Goal: Task Accomplishment & Management: Manage account settings

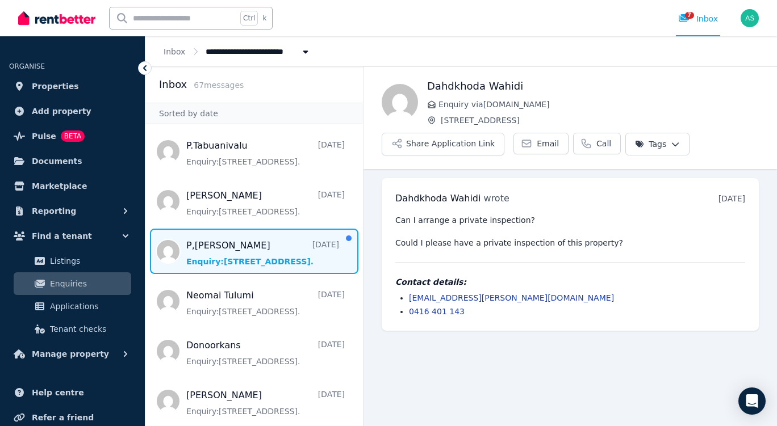
click at [233, 272] on span "Message list" at bounding box center [253, 251] width 217 height 45
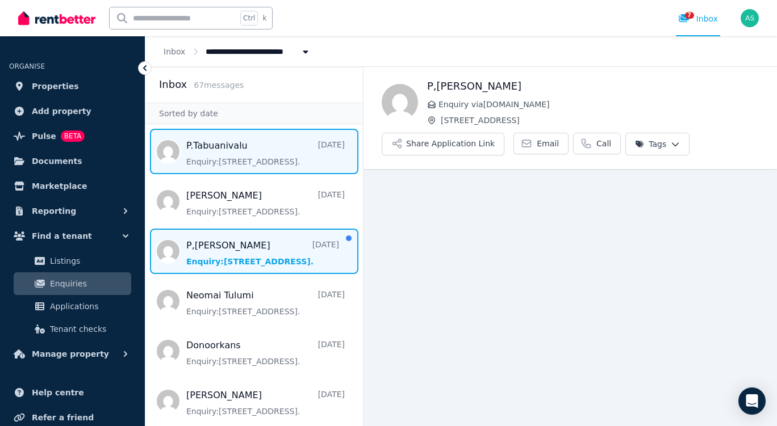
click at [240, 161] on span "Message list" at bounding box center [253, 151] width 217 height 45
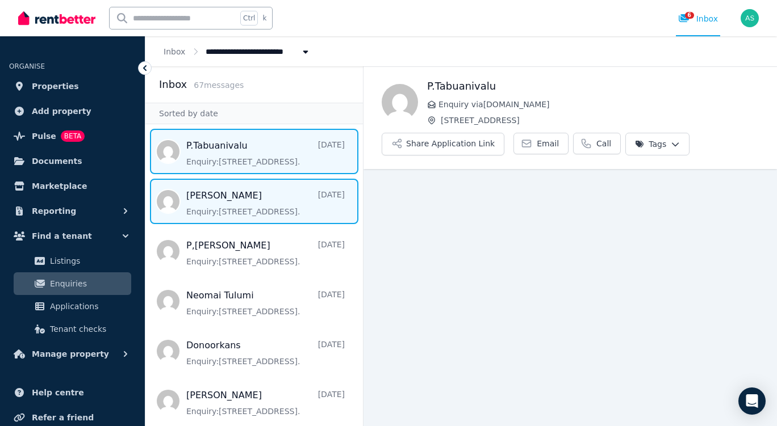
click at [240, 187] on span "Message list" at bounding box center [253, 201] width 217 height 45
click at [240, 148] on span "Message list" at bounding box center [253, 151] width 217 height 45
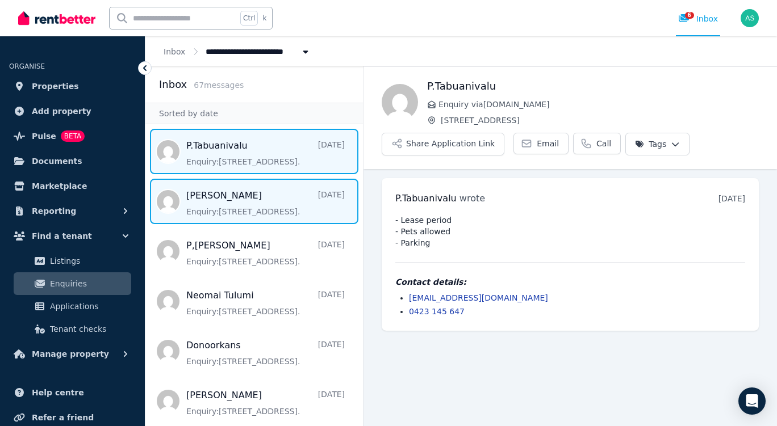
click at [187, 212] on span "Message list" at bounding box center [253, 201] width 217 height 45
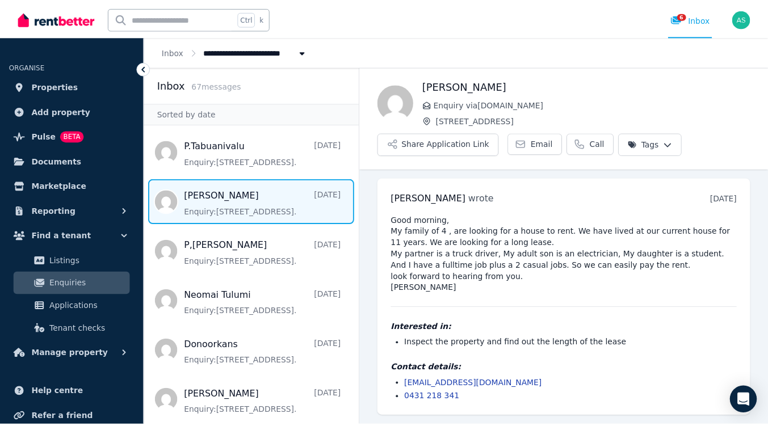
scroll to position [41, 0]
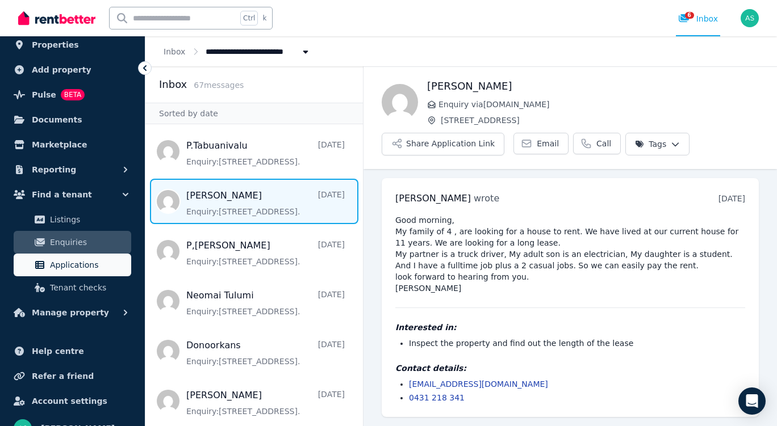
click at [48, 266] on link "Applications" at bounding box center [73, 265] width 118 height 23
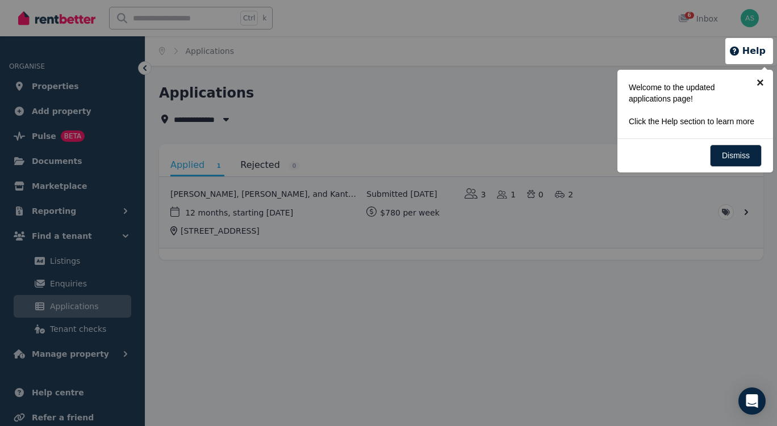
click at [758, 81] on link "×" at bounding box center [760, 83] width 26 height 26
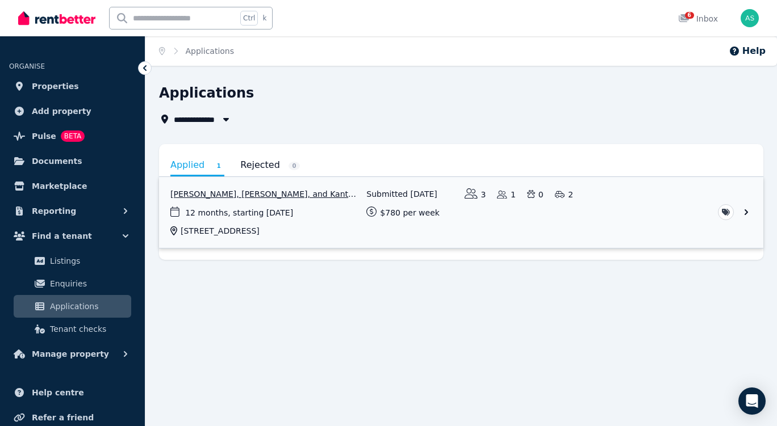
click at [647, 216] on link "View application: Kalaihselvi Kantharupan, Mathanarupan Vellirupan, and Kanthar…" at bounding box center [461, 212] width 604 height 71
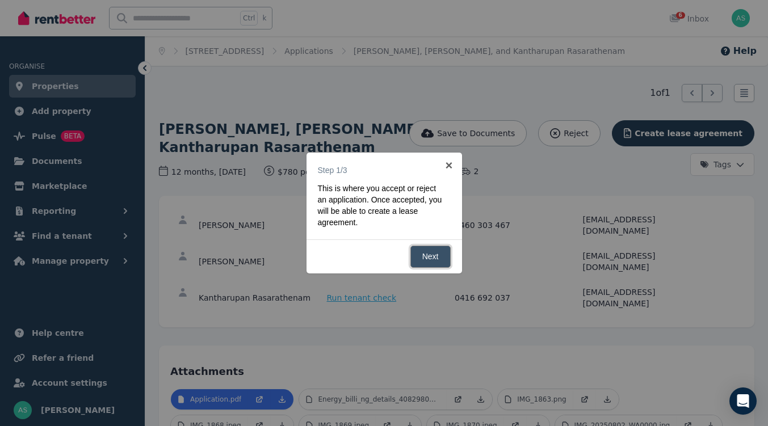
click at [430, 259] on link "Next" at bounding box center [430, 257] width 40 height 22
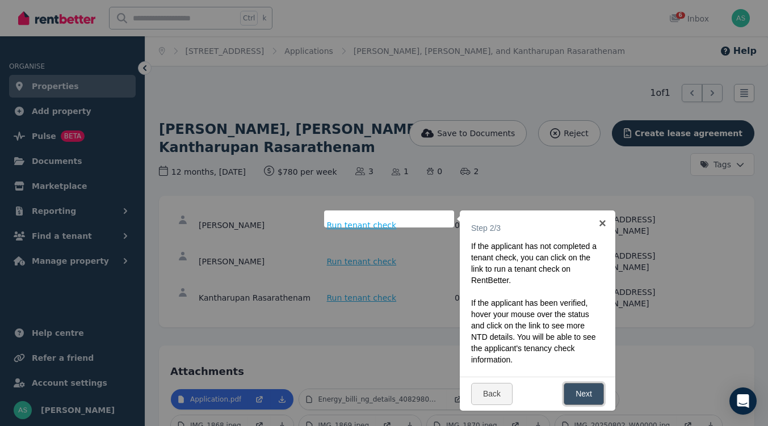
click at [586, 401] on link "Next" at bounding box center [584, 394] width 40 height 22
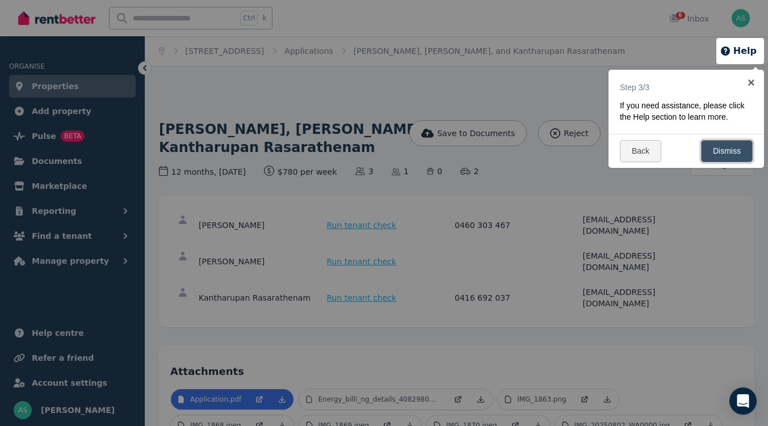
click at [718, 146] on link "Dismiss" at bounding box center [727, 151] width 52 height 22
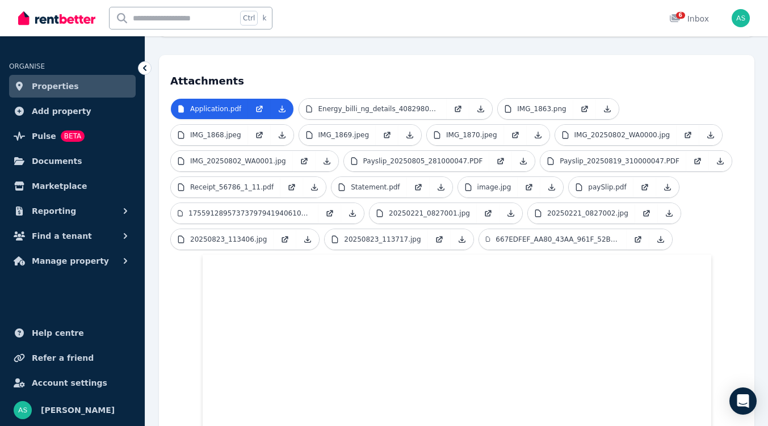
scroll to position [294, 0]
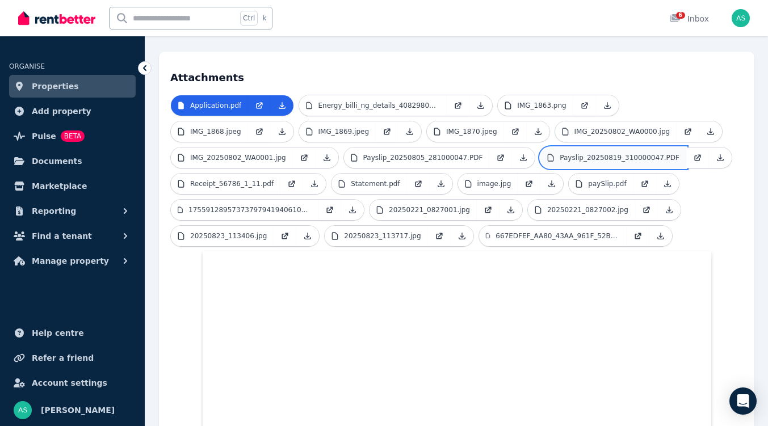
click at [560, 153] on p "Payslip_20250819_310000047.PDF" at bounding box center [620, 157] width 120 height 9
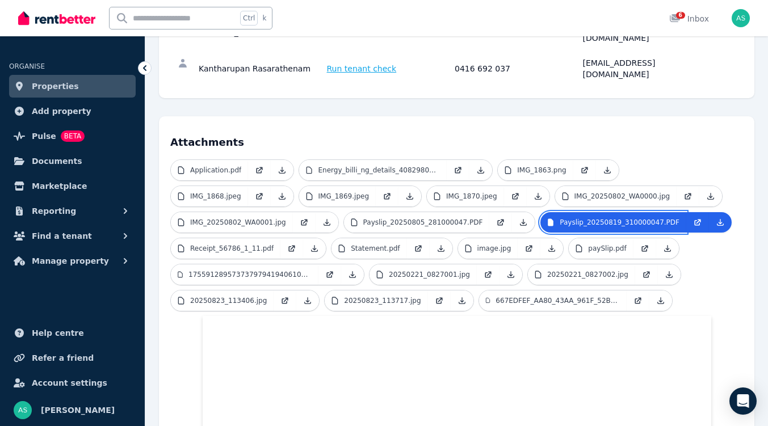
scroll to position [228, 0]
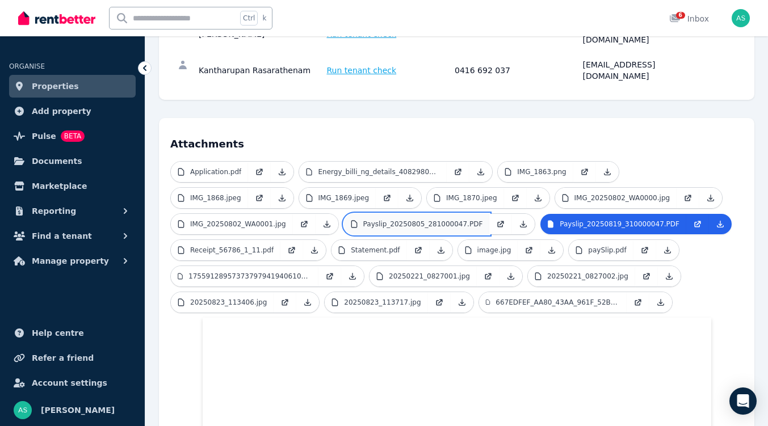
click at [344, 214] on link "Payslip_20250805_281000047.PDF" at bounding box center [417, 224] width 146 height 20
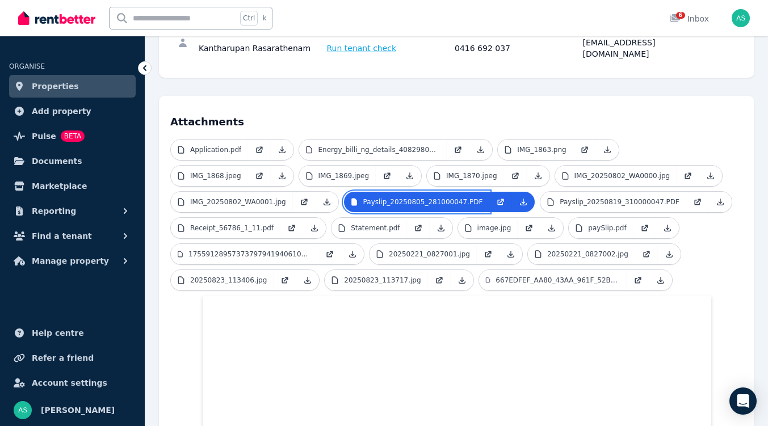
scroll to position [249, 0]
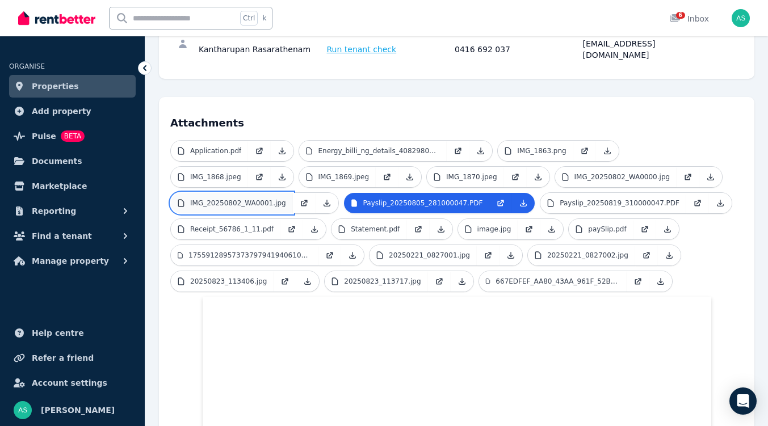
click at [286, 199] on p "IMG_20250802_WA0001.jpg" at bounding box center [238, 203] width 96 height 9
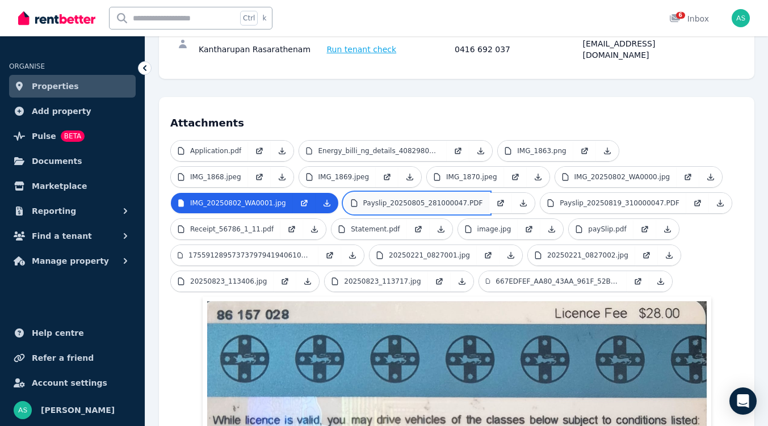
click at [344, 193] on link "Payslip_20250805_281000047.PDF" at bounding box center [417, 203] width 146 height 20
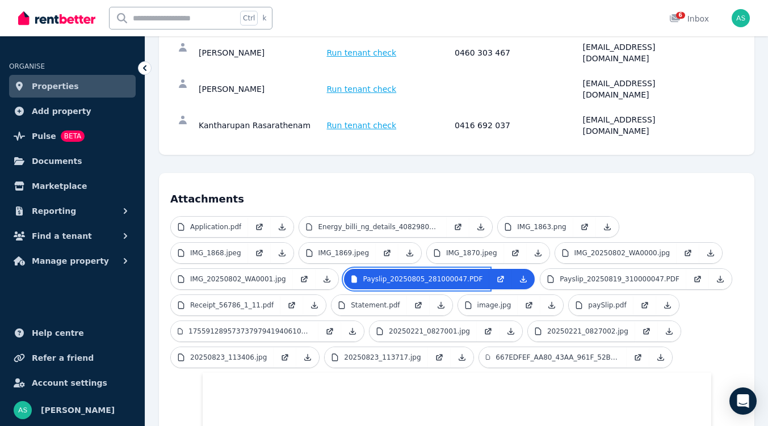
scroll to position [166, 0]
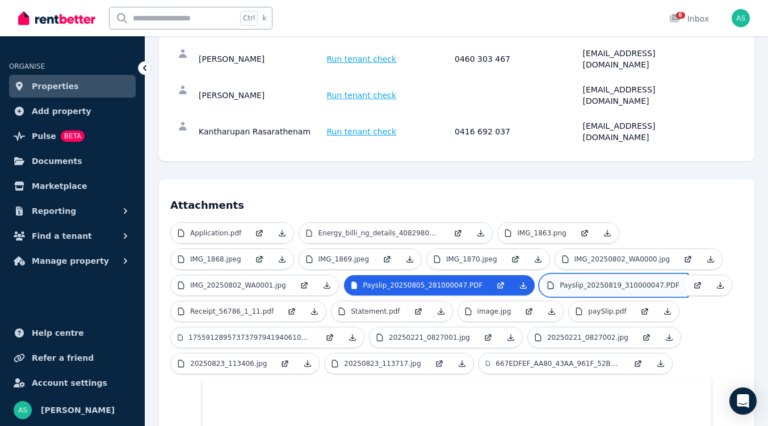
click at [560, 281] on p "Payslip_20250819_310000047.PDF" at bounding box center [620, 285] width 120 height 9
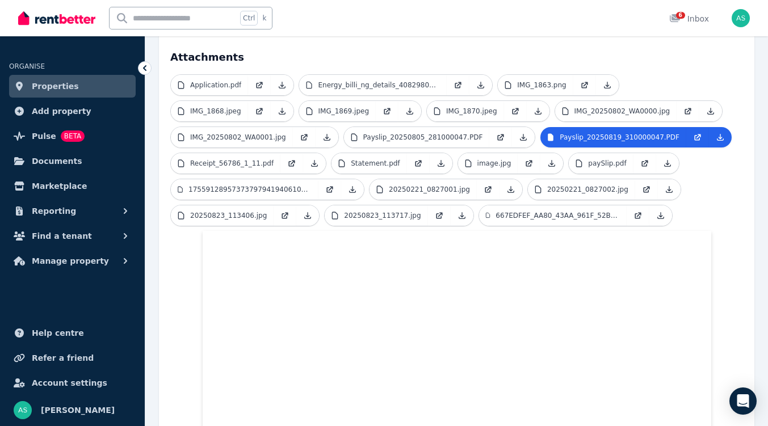
scroll to position [314, 0]
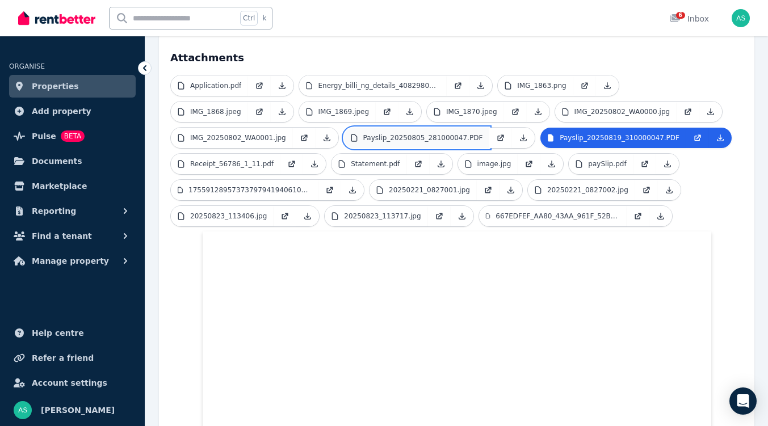
click at [344, 128] on link "Payslip_20250805_281000047.PDF" at bounding box center [417, 138] width 146 height 20
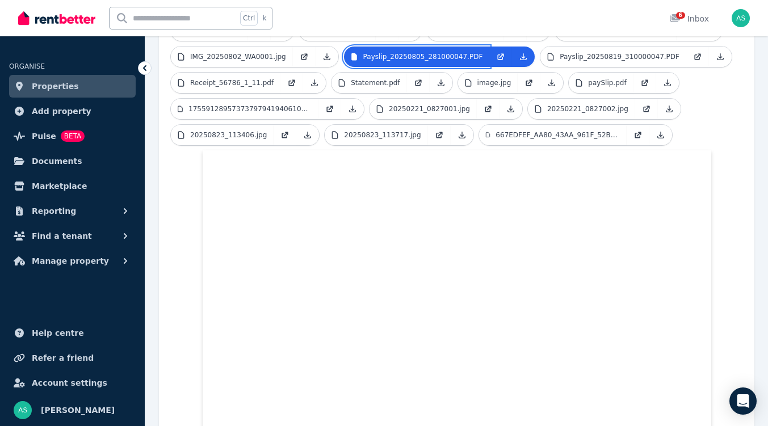
scroll to position [227, 0]
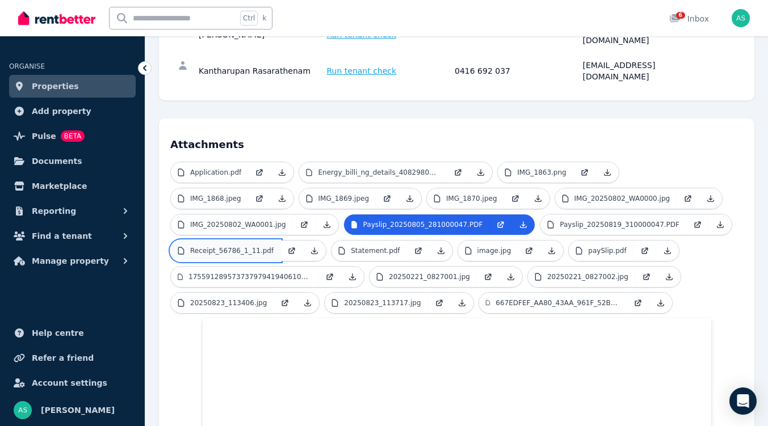
click at [280, 241] on link "Receipt_56786_1_11.pdf" at bounding box center [226, 251] width 110 height 20
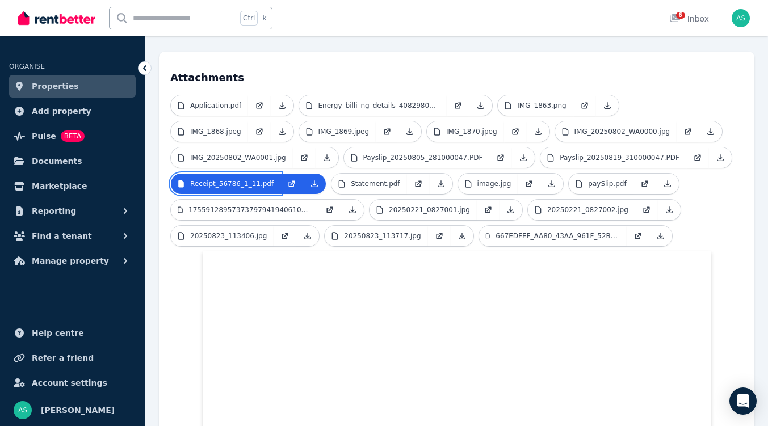
scroll to position [292, 0]
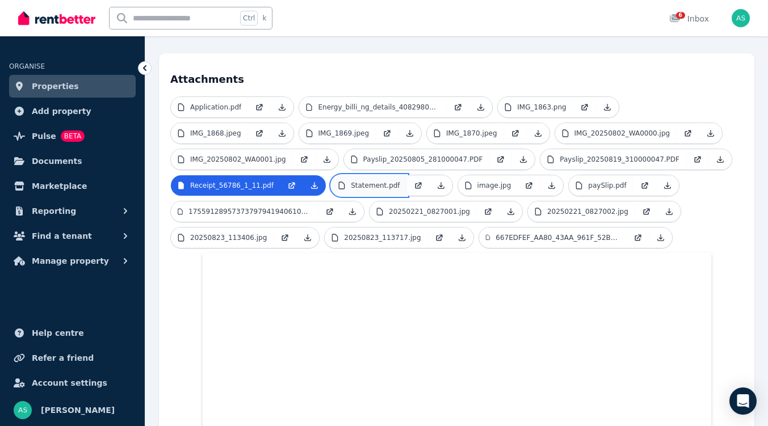
click at [351, 181] on p "Statement.pdf" at bounding box center [375, 185] width 49 height 9
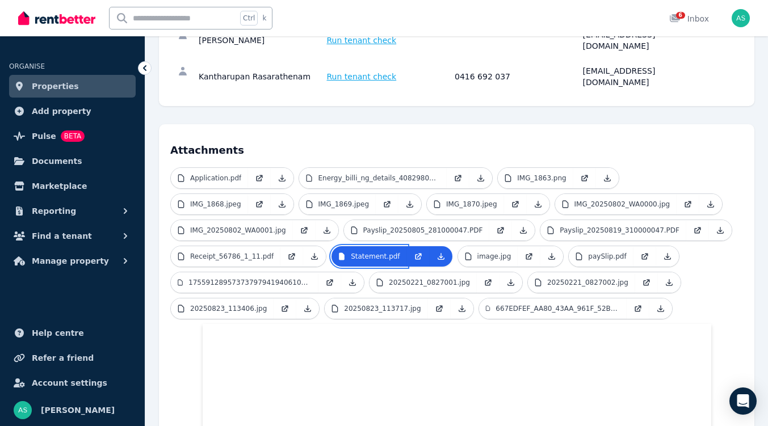
scroll to position [0, 0]
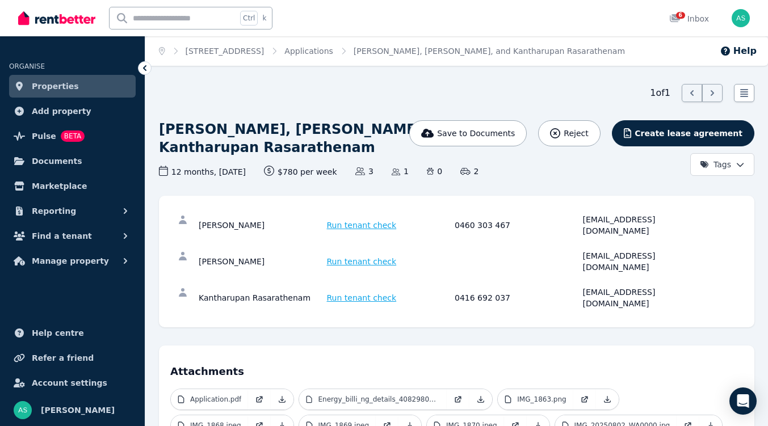
click at [276, 142] on h1 "[PERSON_NAME], [PERSON_NAME], and Kantharupan Rasarathenam" at bounding box center [356, 138] width 394 height 36
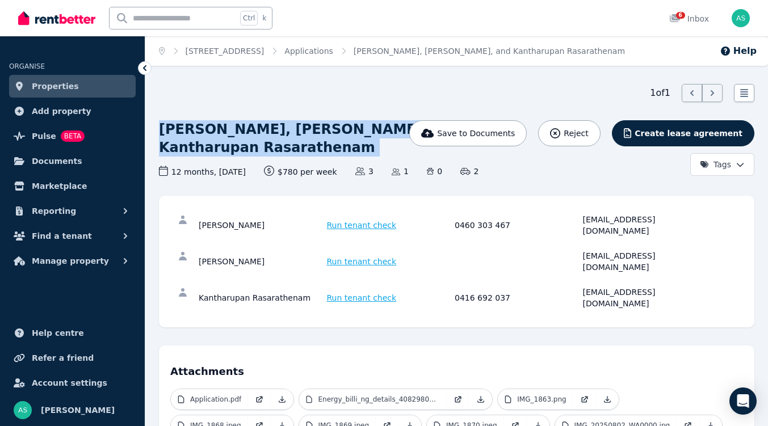
click at [276, 142] on h1 "[PERSON_NAME], [PERSON_NAME], and Kantharupan Rasarathenam" at bounding box center [356, 138] width 394 height 36
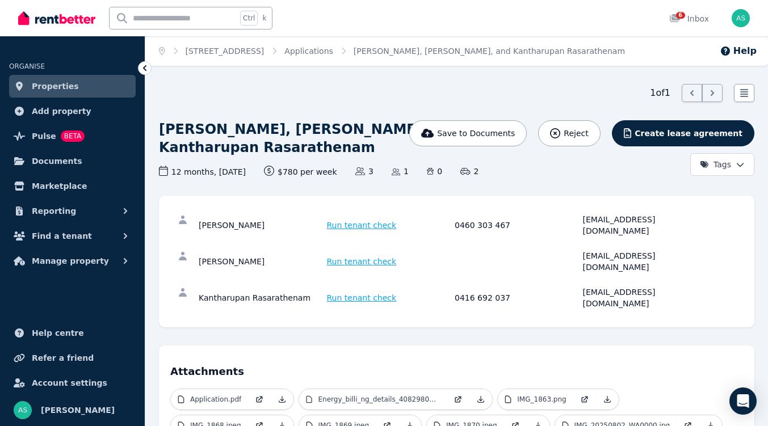
click at [310, 94] on div "1 of 1 List view" at bounding box center [457, 93] width 596 height 18
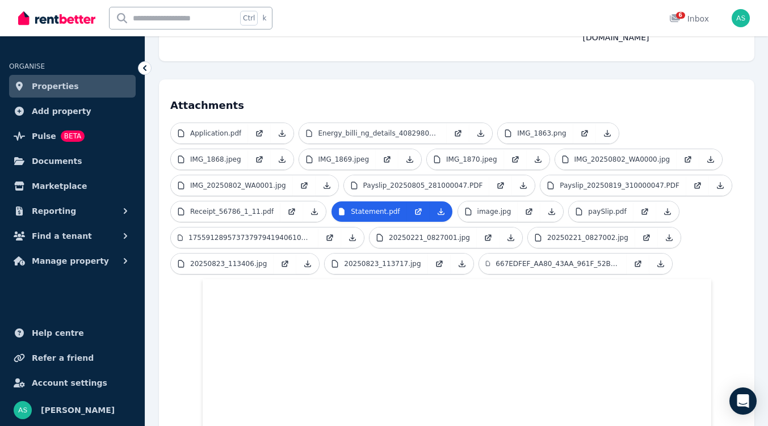
scroll to position [271, 0]
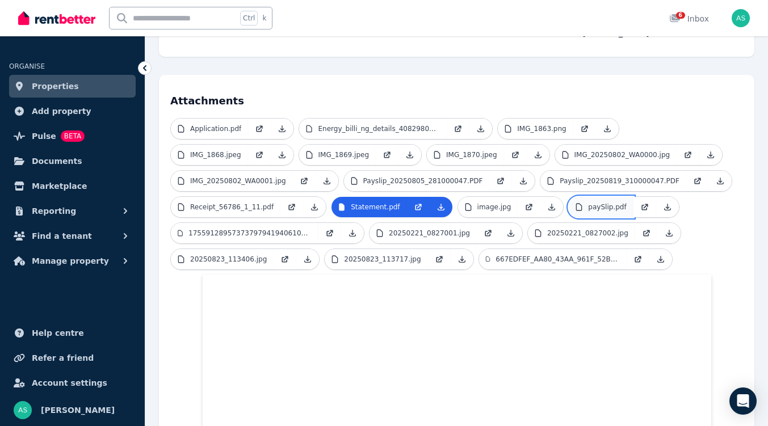
click at [588, 203] on p "paySlip.pdf" at bounding box center [607, 207] width 38 height 9
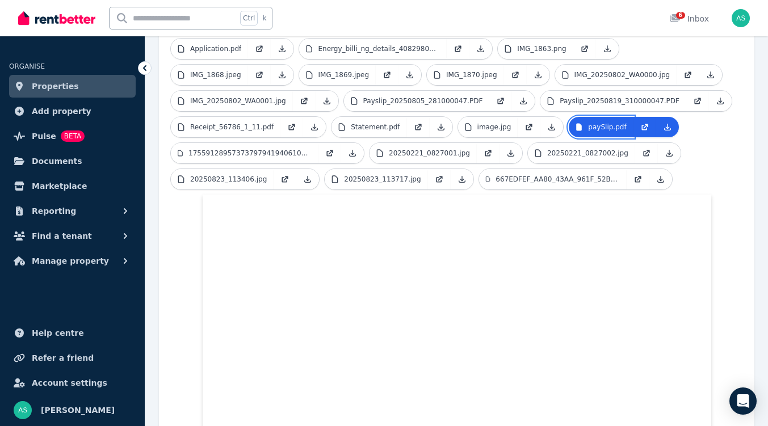
scroll to position [353, 0]
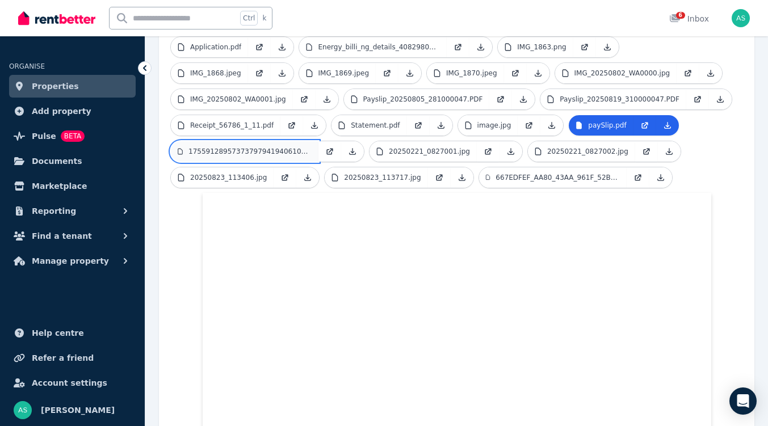
click at [318, 141] on link "17559128957373797941940610528846.jpg" at bounding box center [245, 151] width 148 height 20
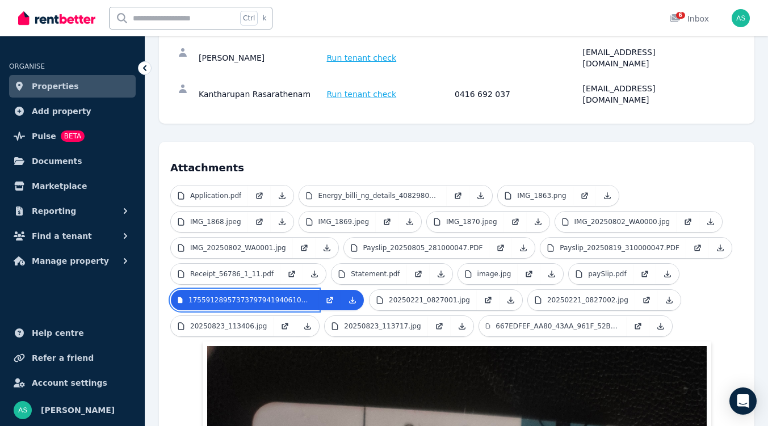
scroll to position [301, 0]
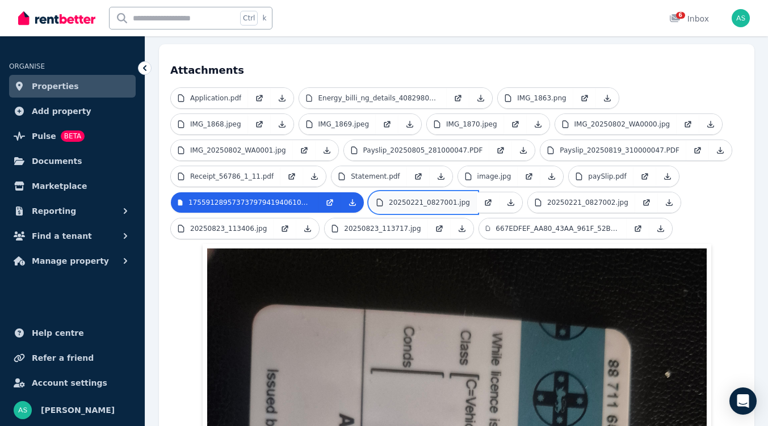
click at [389, 198] on p "20250221_0827001.jpg" at bounding box center [429, 202] width 81 height 9
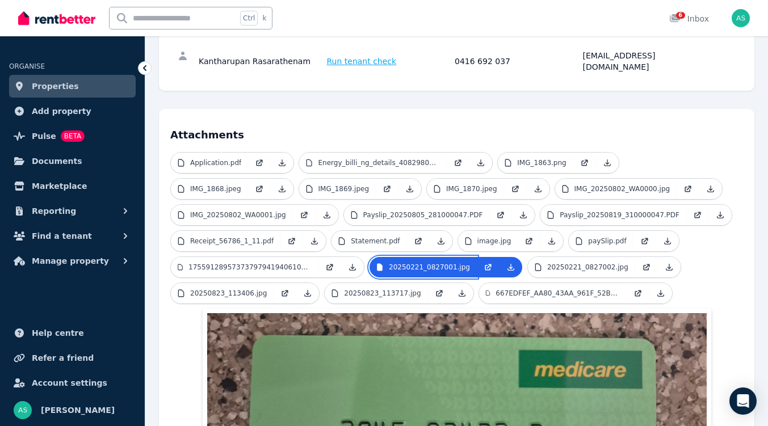
scroll to position [236, 0]
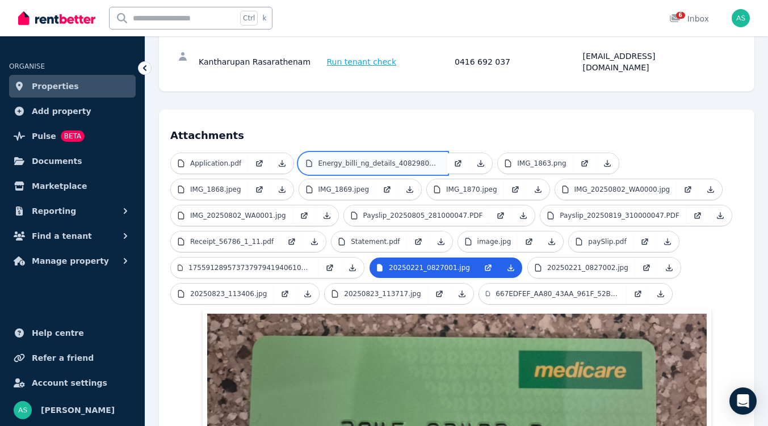
click at [319, 159] on p "Energy_billi_ng_details_40829804.pdf" at bounding box center [379, 163] width 122 height 9
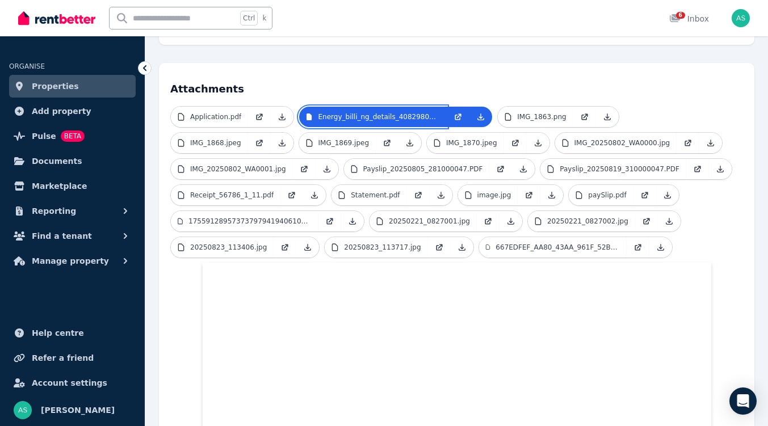
scroll to position [282, 0]
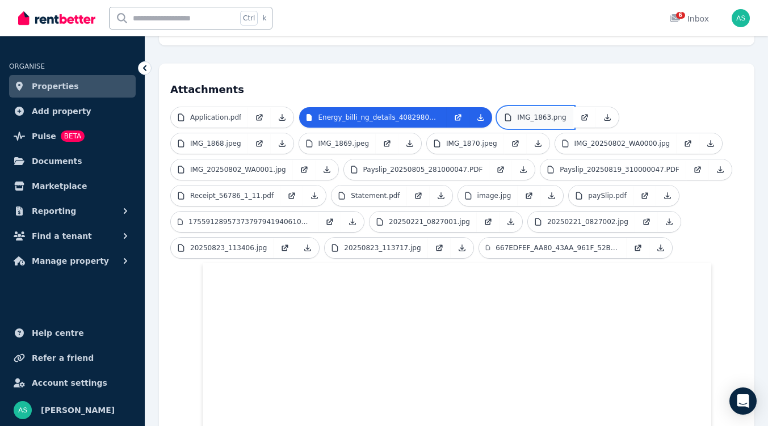
click at [528, 107] on link "IMG_1863.png" at bounding box center [535, 117] width 75 height 20
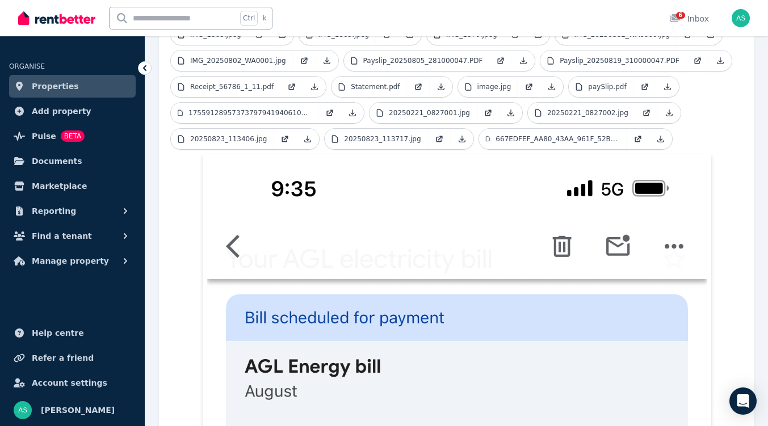
scroll to position [392, 0]
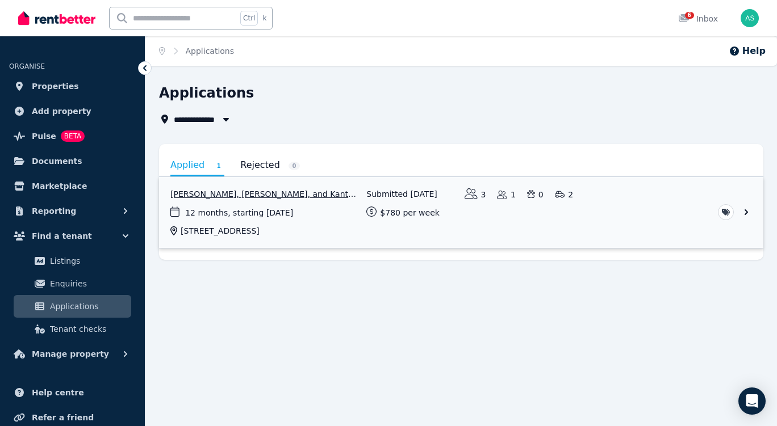
click at [238, 195] on link "View application: Kalaihselvi Kantharupan, Mathanarupan Vellirupan, and Kanthar…" at bounding box center [461, 212] width 604 height 71
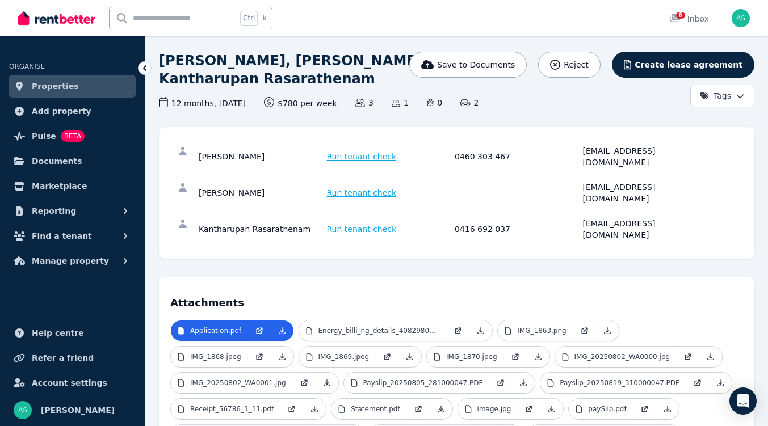
scroll to position [69, 0]
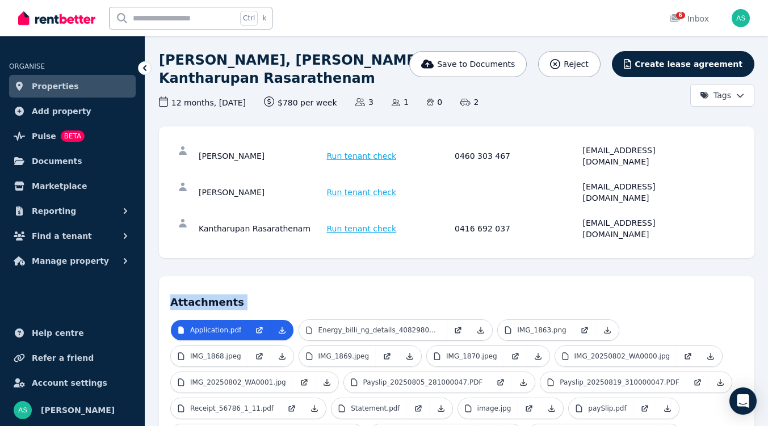
click at [603, 181] on div "[EMAIL_ADDRESS][DOMAIN_NAME]" at bounding box center [645, 192] width 125 height 23
click at [594, 221] on div "Kalaihselvi Kantharupan Run tenant check 0460 303 467 [EMAIL_ADDRESS][DOMAIN_NA…" at bounding box center [457, 193] width 596 height 132
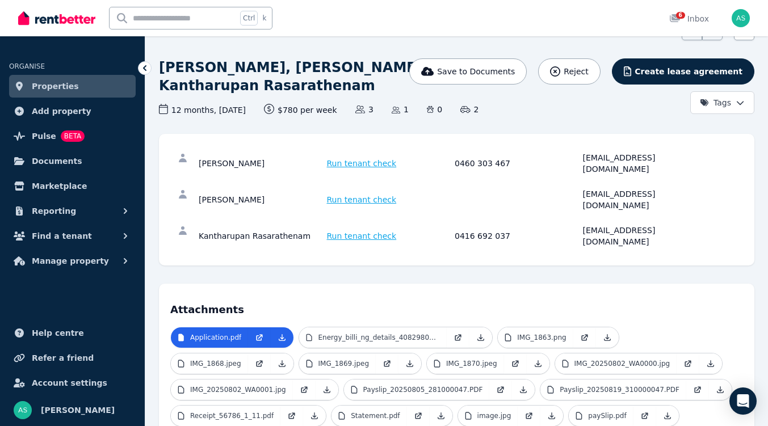
scroll to position [65, 0]
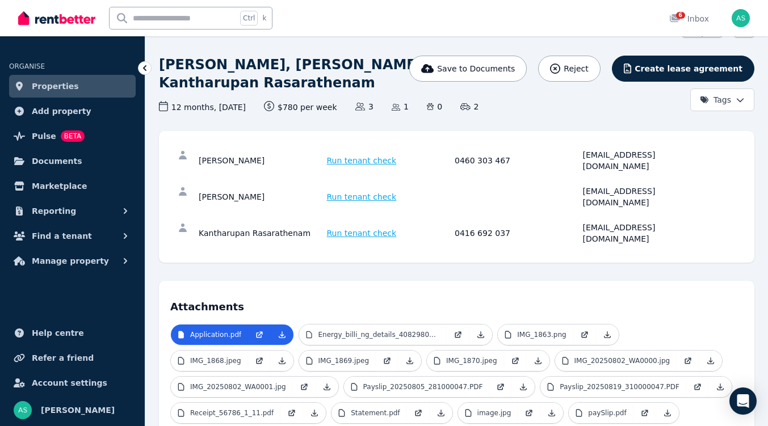
click at [223, 86] on h1 "[PERSON_NAME], [PERSON_NAME], and Kantharupan Rasarathenam" at bounding box center [356, 74] width 394 height 36
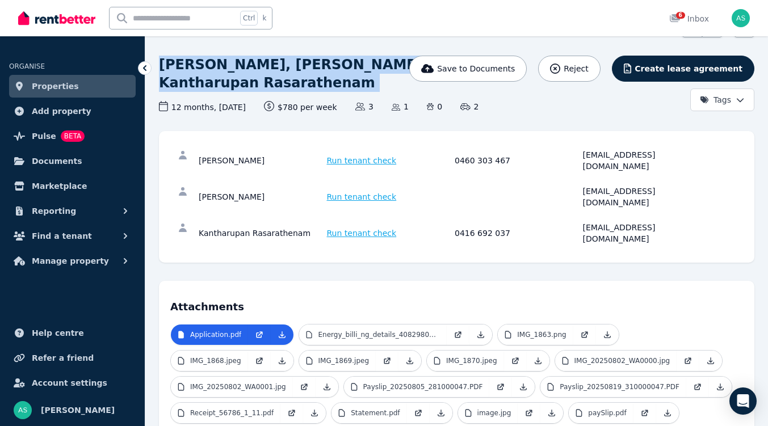
click at [223, 86] on h1 "[PERSON_NAME], [PERSON_NAME], and Kantharupan Rasarathenam" at bounding box center [356, 74] width 394 height 36
click at [372, 79] on h1 "[PERSON_NAME], [PERSON_NAME], and Kantharupan Rasarathenam" at bounding box center [356, 74] width 394 height 36
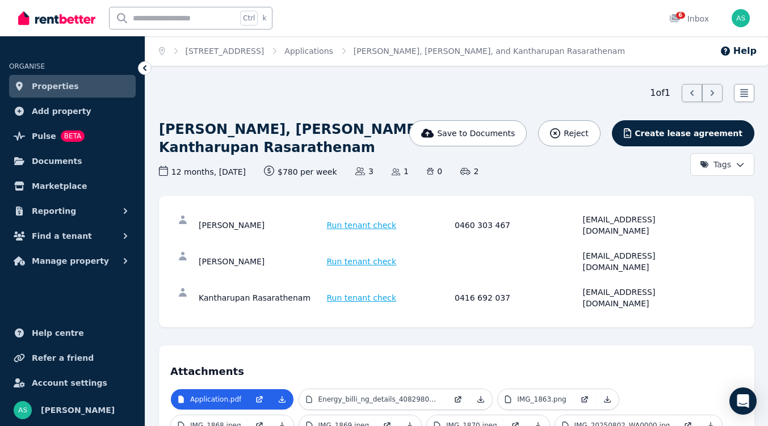
scroll to position [294, 0]
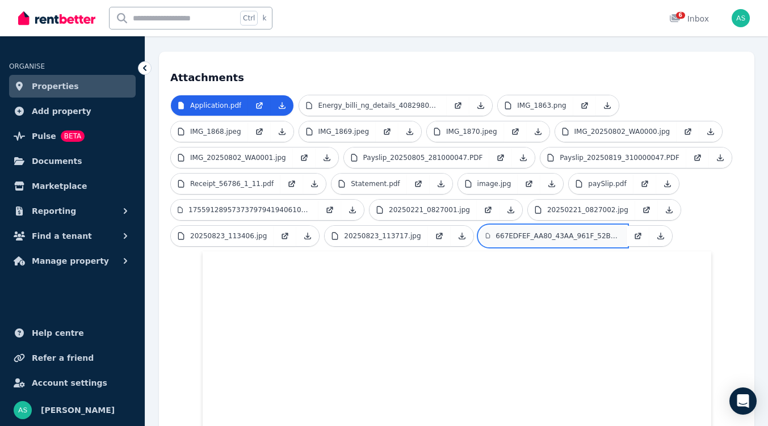
click at [479, 226] on link "667EDFEF_AA80_43AA_961F_52BBC67A1E58.pdf" at bounding box center [553, 236] width 148 height 20
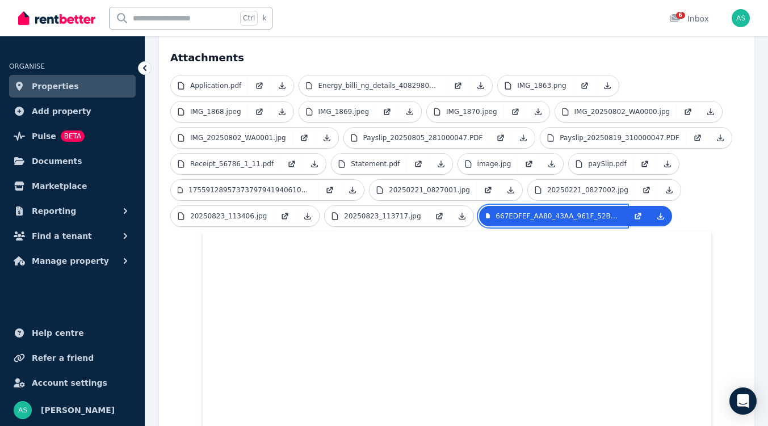
scroll to position [291, 0]
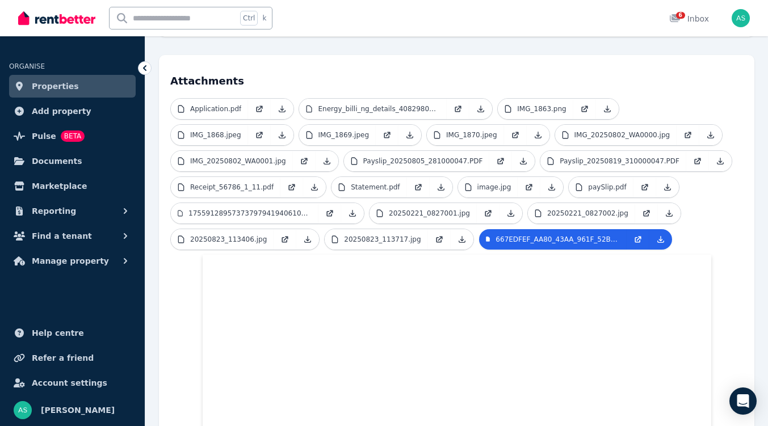
click at [212, 219] on ul "Application.pdf Energy_billi_ng_details_40829804.pdf IMG_1863.png IMG_1868.jpeg…" at bounding box center [456, 176] width 573 height 157
click at [325, 229] on link "20250823_113717.jpg" at bounding box center [376, 239] width 103 height 20
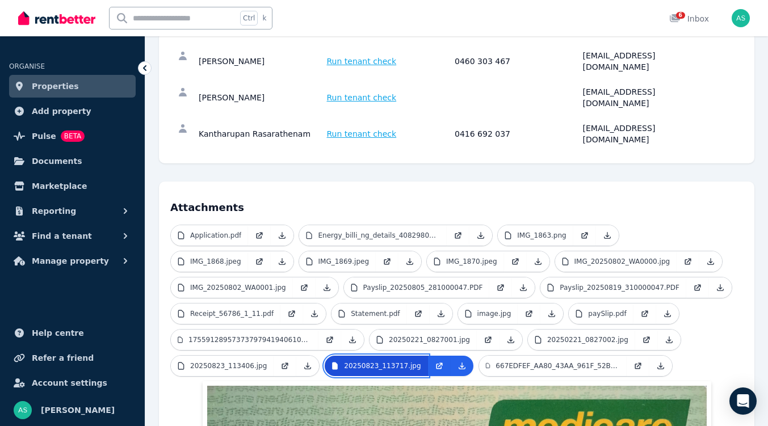
scroll to position [162, 0]
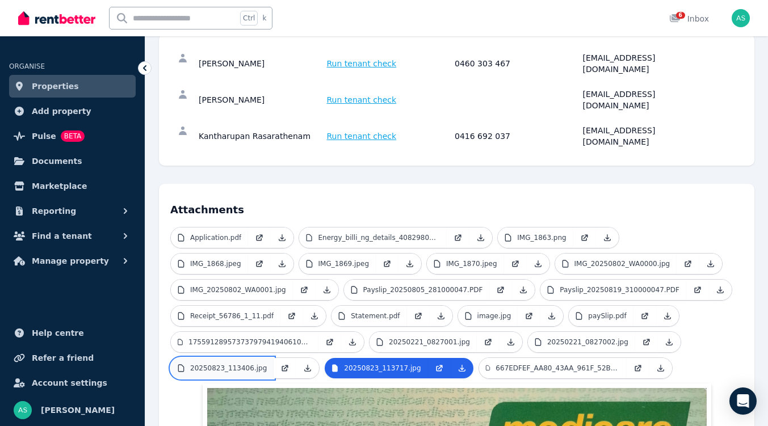
click at [267, 364] on p "20250823_113406.jpg" at bounding box center [228, 368] width 77 height 9
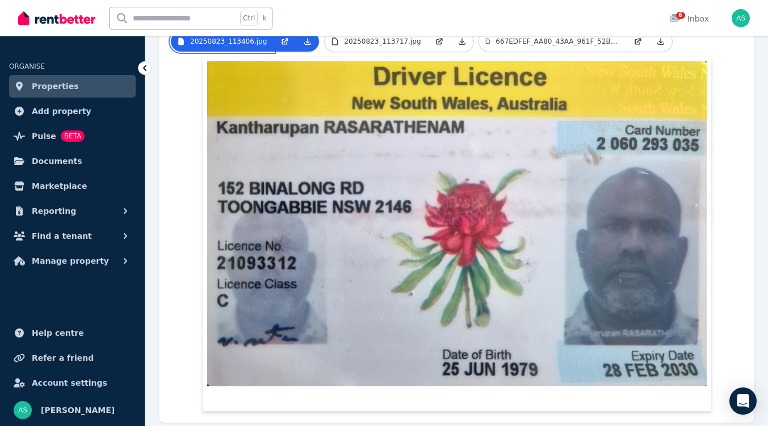
scroll to position [157, 0]
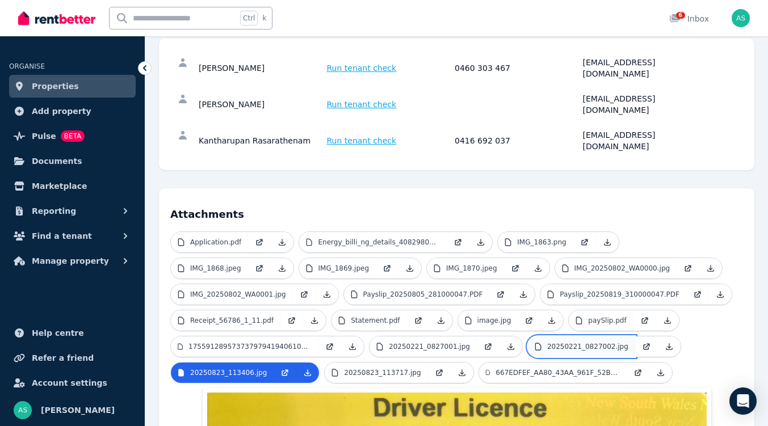
click at [547, 342] on p "20250221_0827002.jpg" at bounding box center [587, 346] width 81 height 9
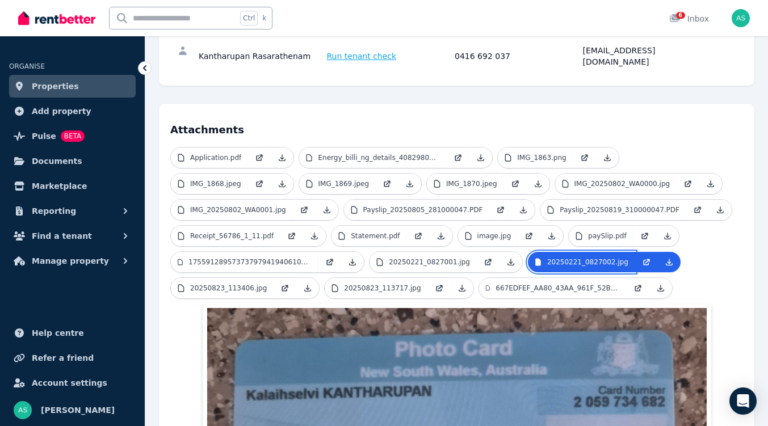
scroll to position [241, 0]
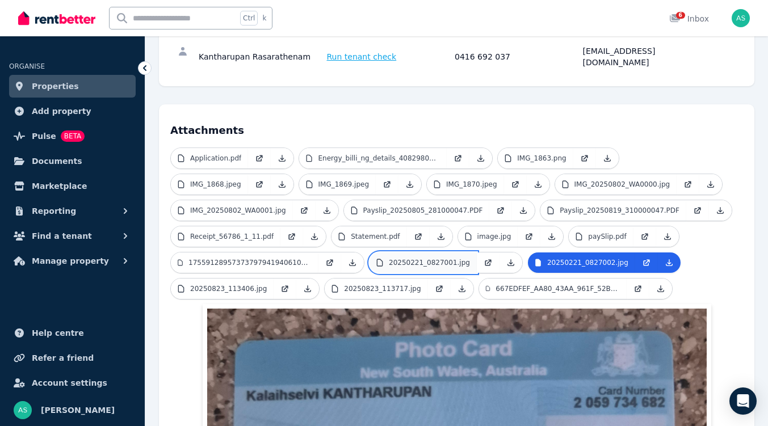
click at [389, 258] on p "20250221_0827001.jpg" at bounding box center [429, 262] width 81 height 9
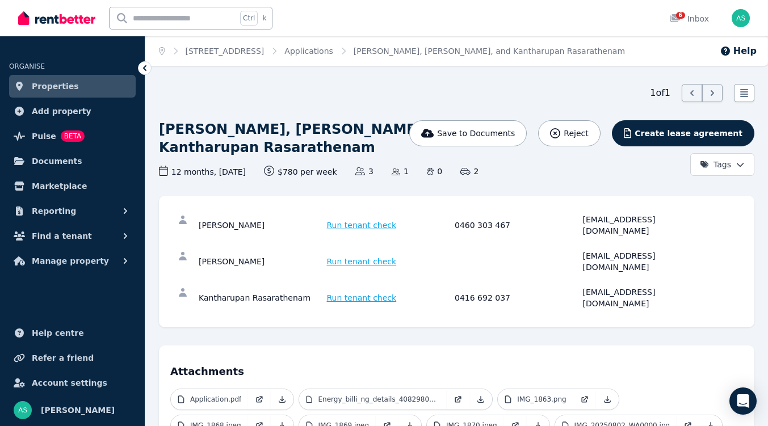
scroll to position [214, 0]
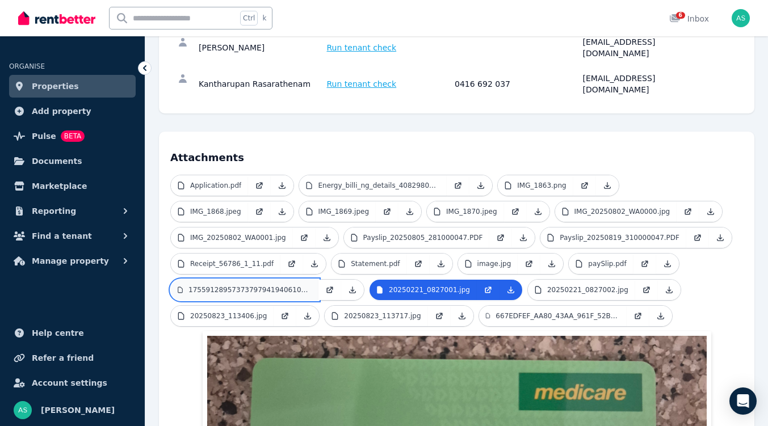
click at [318, 280] on link "17559128957373797941940610528846.jpg" at bounding box center [245, 290] width 148 height 20
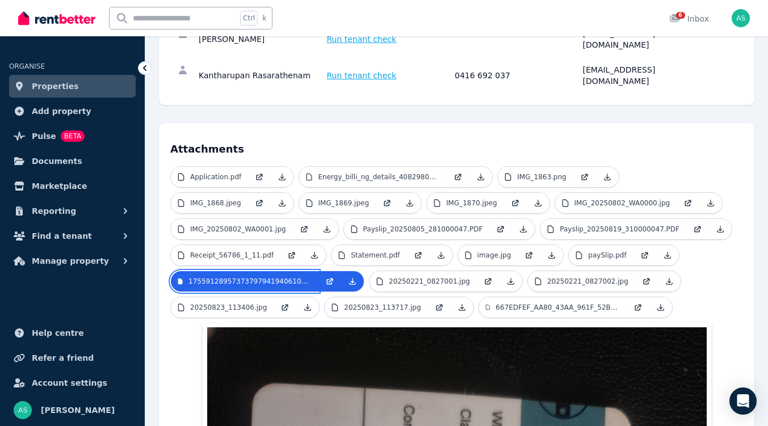
scroll to position [222, 0]
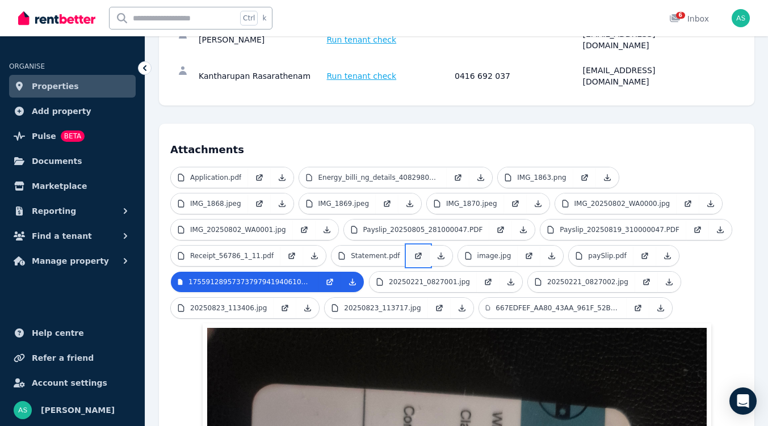
click at [407, 246] on link at bounding box center [418, 256] width 23 height 20
click at [274, 251] on p "Receipt_56786_1_11.pdf" at bounding box center [231, 255] width 83 height 9
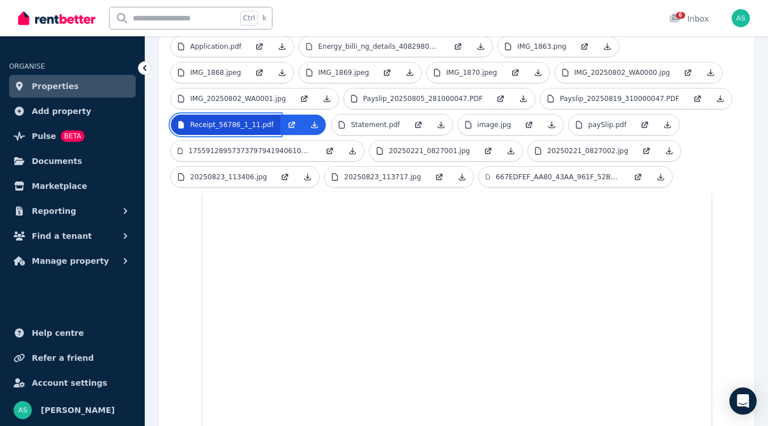
scroll to position [353, 0]
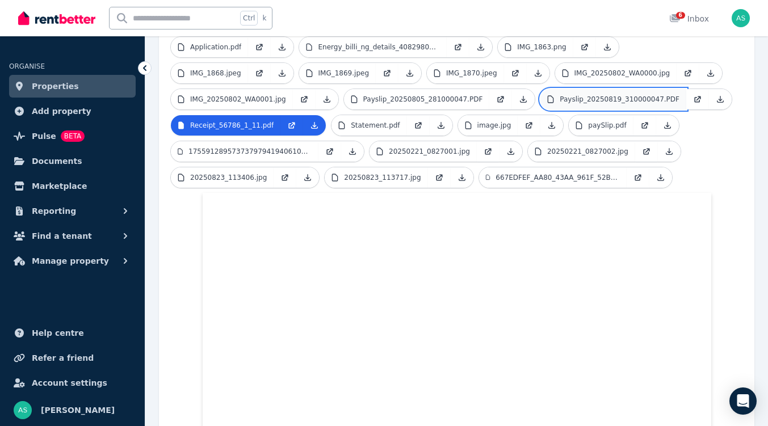
click at [560, 95] on p "Payslip_20250819_310000047.PDF" at bounding box center [620, 99] width 120 height 9
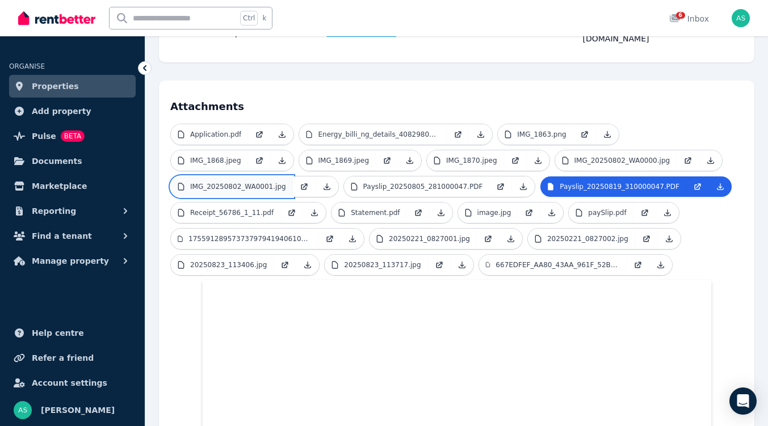
click at [286, 182] on p "IMG_20250802_WA0001.jpg" at bounding box center [238, 186] width 96 height 9
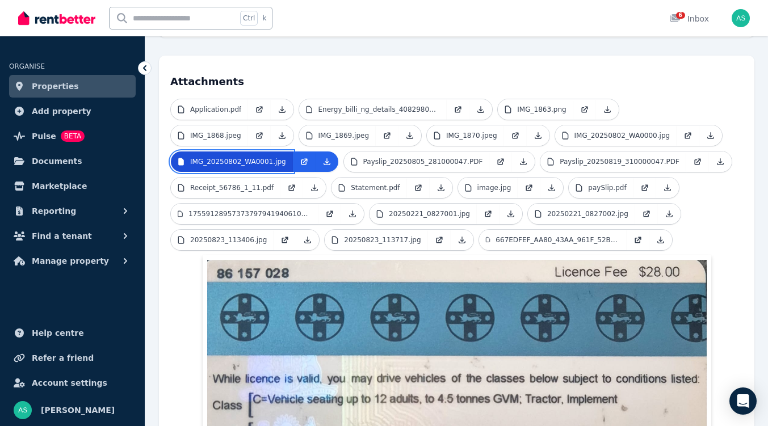
scroll to position [281, 0]
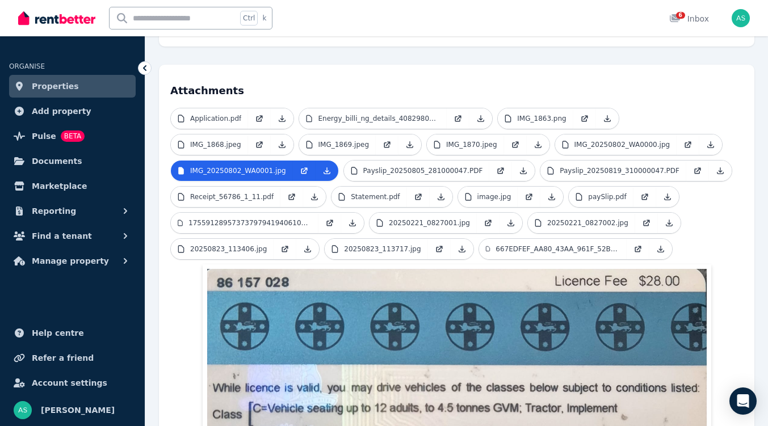
click at [489, 121] on ul "Application.pdf Energy_billi_ng_details_40829804.pdf IMG_1863.png IMG_1868.jpeg…" at bounding box center [456, 186] width 573 height 157
click at [575, 140] on p "IMG_20250802_WA0000.jpg" at bounding box center [623, 144] width 96 height 9
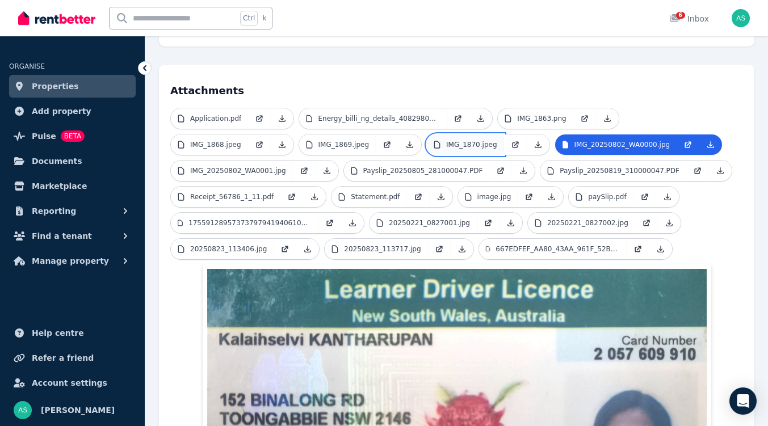
click at [427, 135] on link "IMG_1870.jpeg" at bounding box center [465, 145] width 77 height 20
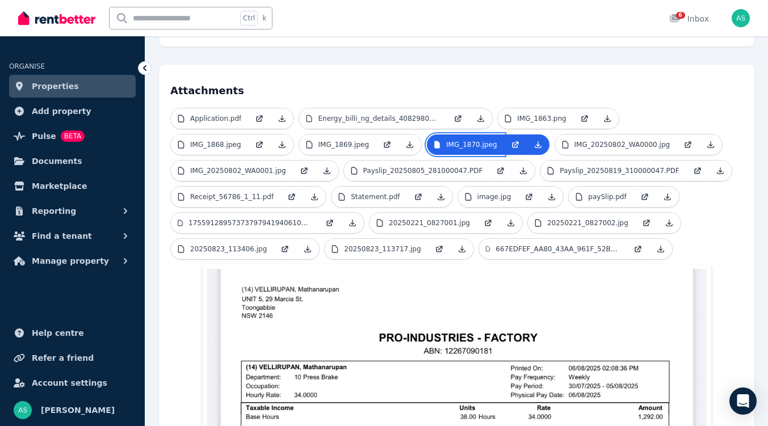
scroll to position [280, 0]
click at [318, 141] on p "IMG_1869.jpeg" at bounding box center [343, 145] width 51 height 9
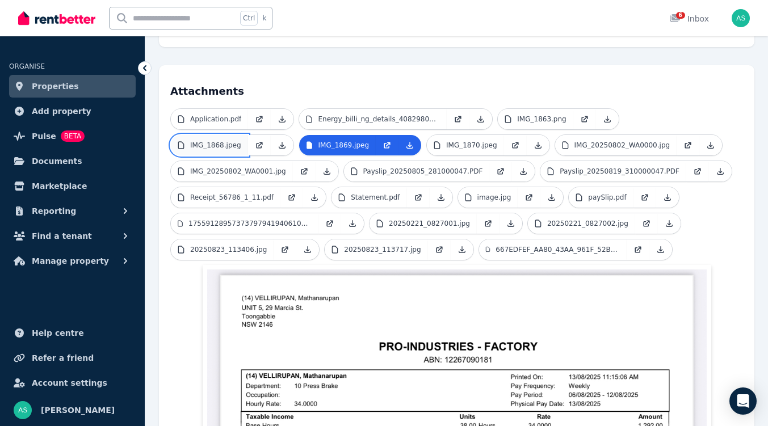
click at [248, 135] on link "IMG_1868.jpeg" at bounding box center [209, 145] width 77 height 20
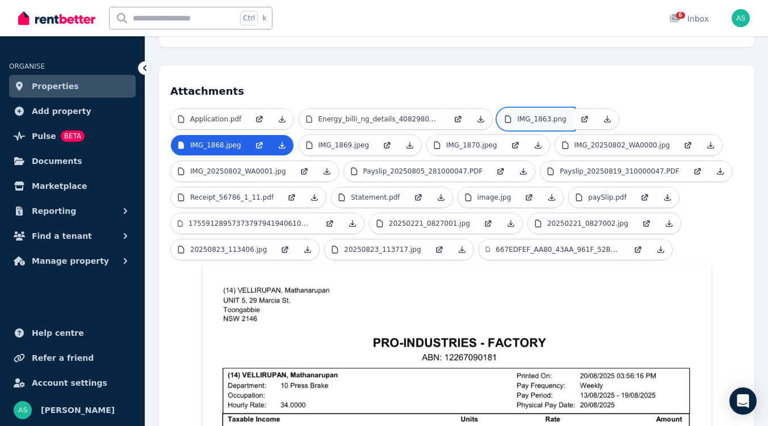
click at [521, 115] on p "IMG_1863.png" at bounding box center [541, 119] width 49 height 9
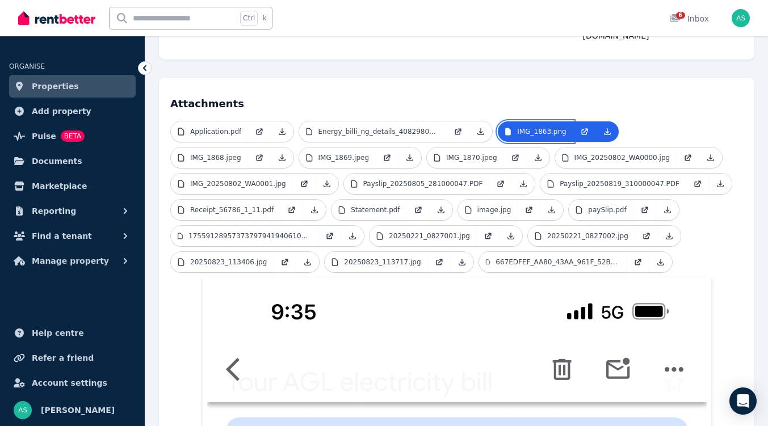
scroll to position [204, 0]
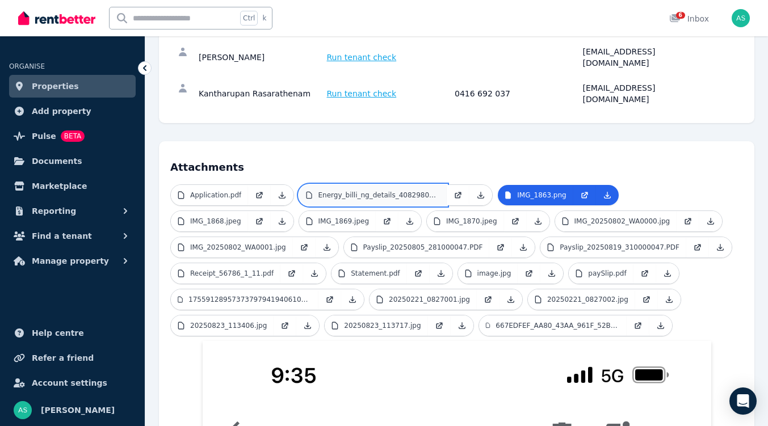
click at [366, 191] on p "Energy_billi_ng_details_40829804.pdf" at bounding box center [379, 195] width 122 height 9
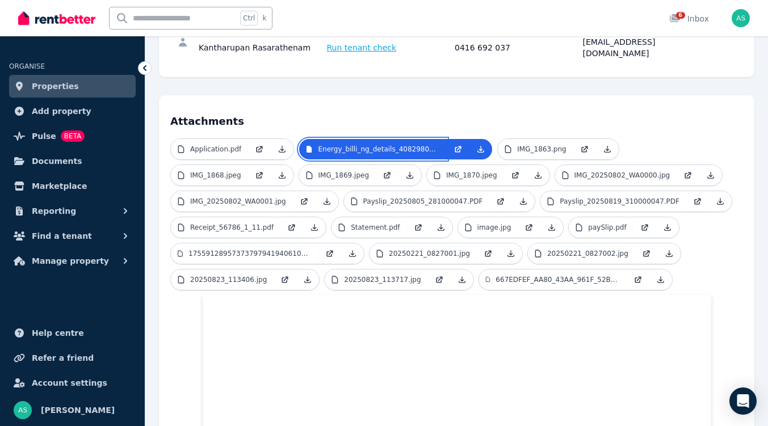
scroll to position [248, 0]
